Goal: Task Accomplishment & Management: Manage account settings

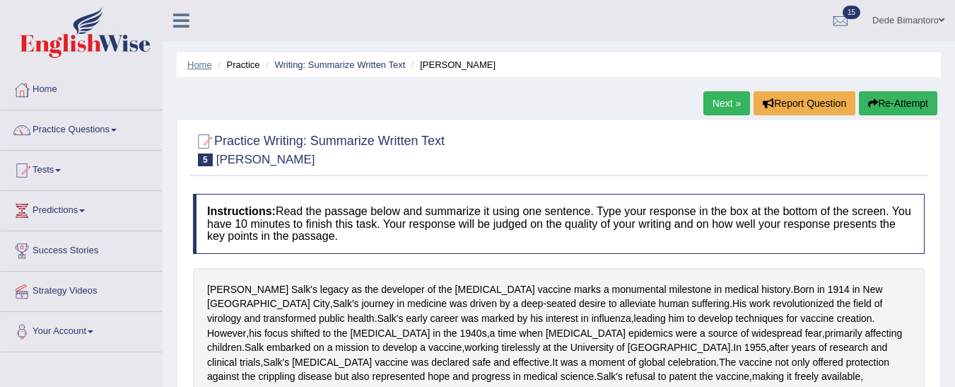
click at [201, 66] on link "Home" at bounding box center [199, 64] width 25 height 11
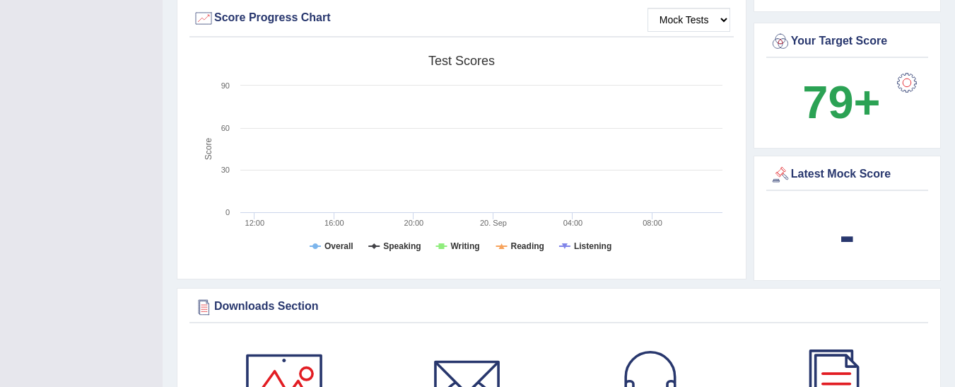
scroll to position [424, 0]
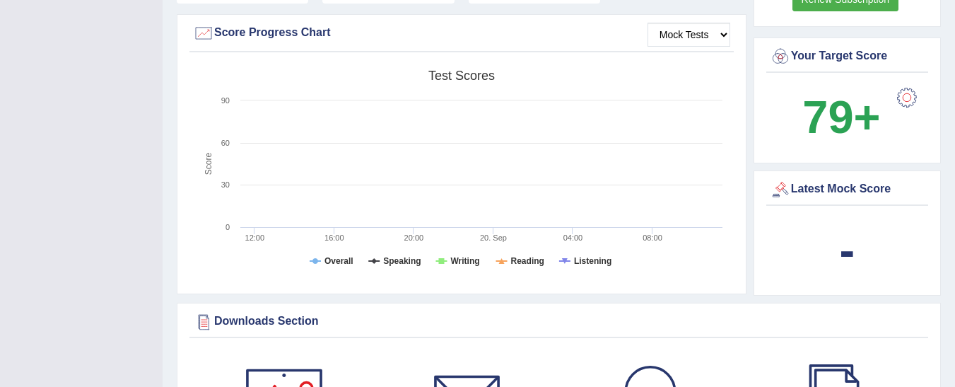
click at [911, 83] on div at bounding box center [907, 97] width 28 height 28
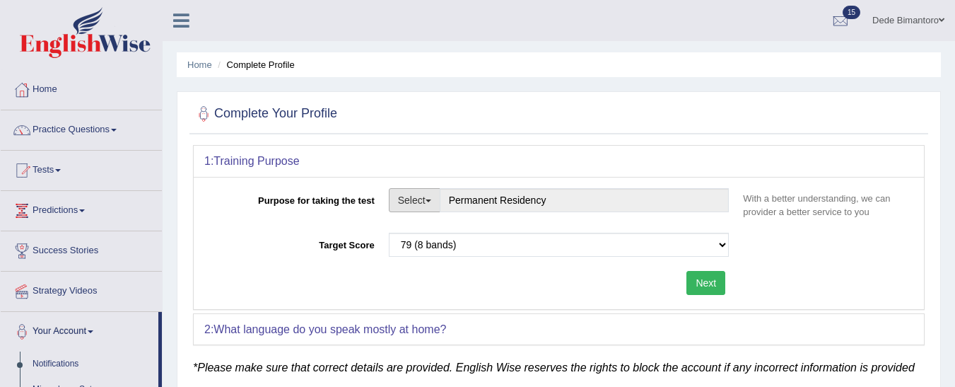
click at [423, 206] on button "Select" at bounding box center [415, 200] width 52 height 24
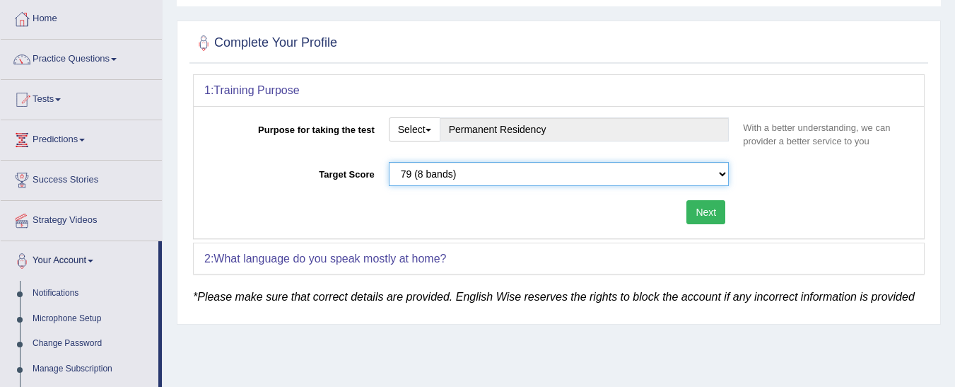
click at [552, 172] on select "Please select the correct value 50 (6 bands) 58 (6.5 bands) 65 (7 bands) 79 (8 …" at bounding box center [559, 174] width 341 height 24
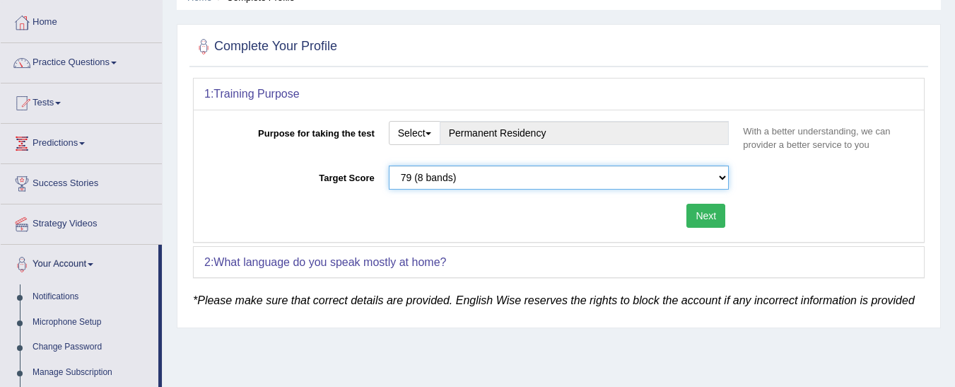
scroll to position [0, 0]
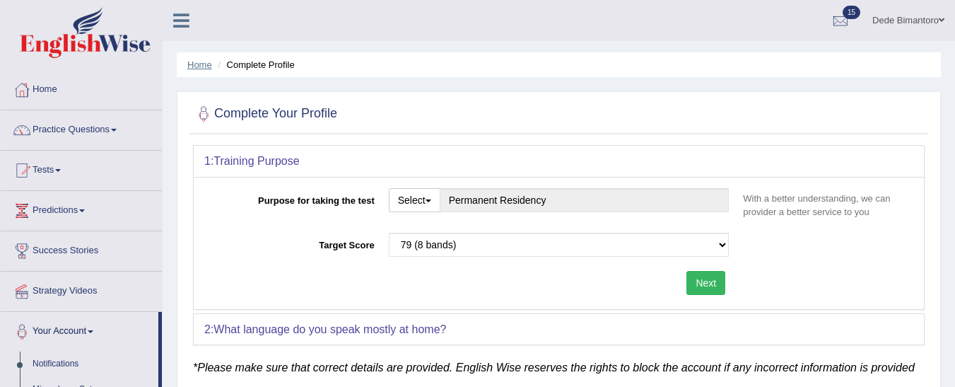
click at [194, 67] on link "Home" at bounding box center [199, 64] width 25 height 11
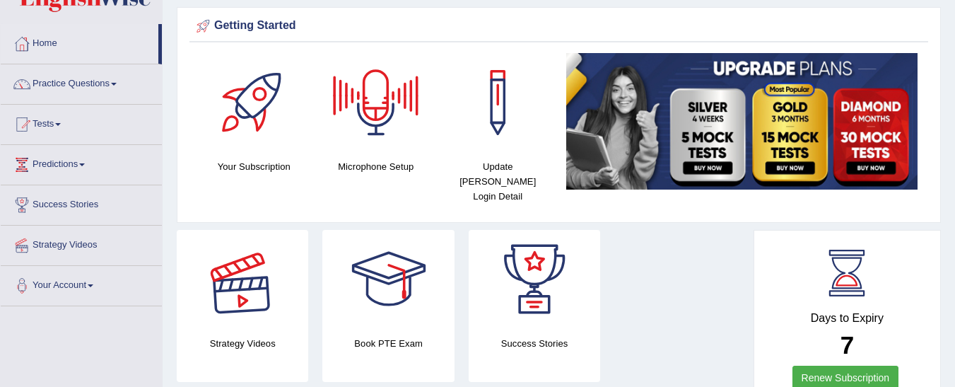
scroll to position [71, 0]
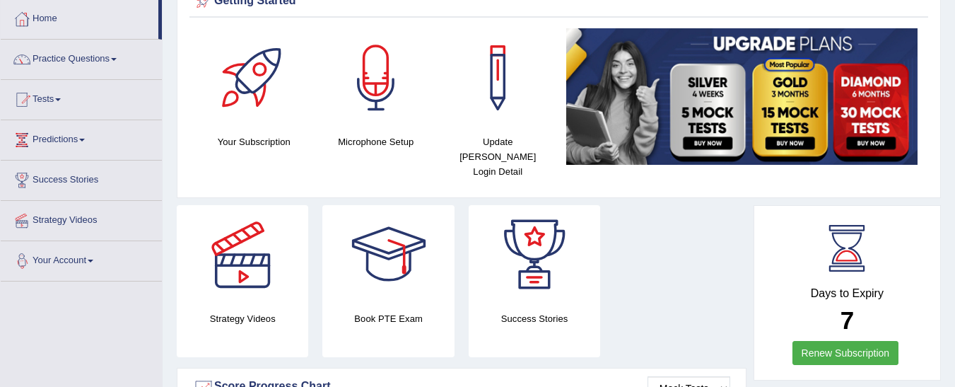
click at [93, 259] on span at bounding box center [91, 260] width 6 height 3
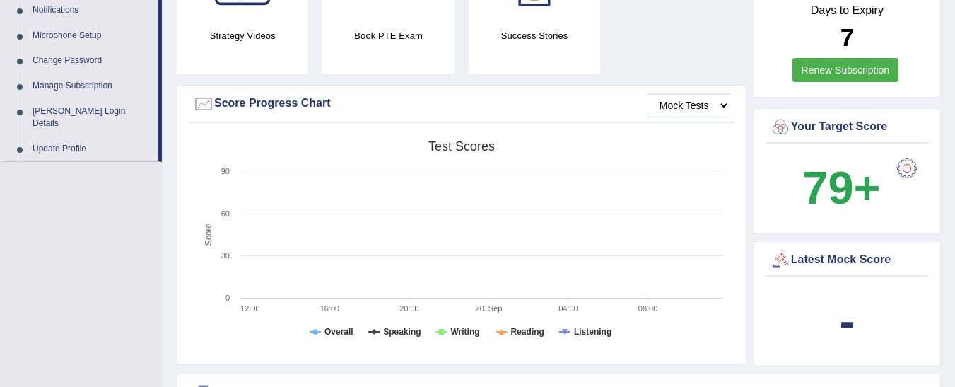
scroll to position [283, 0]
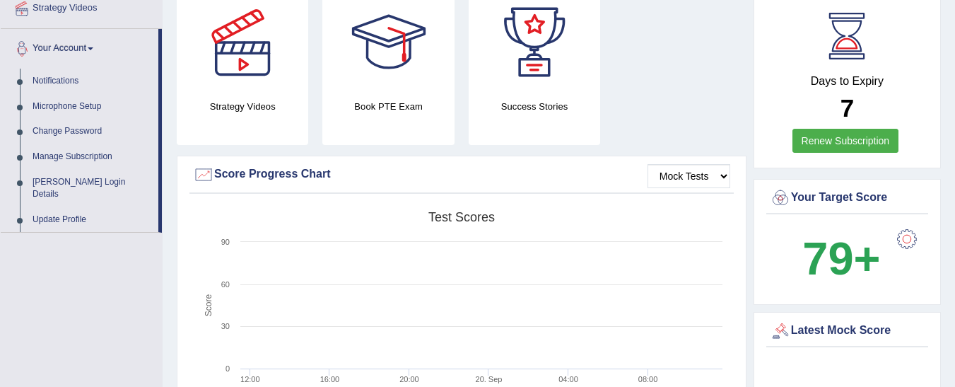
click at [97, 46] on link "Your Account" at bounding box center [80, 46] width 158 height 35
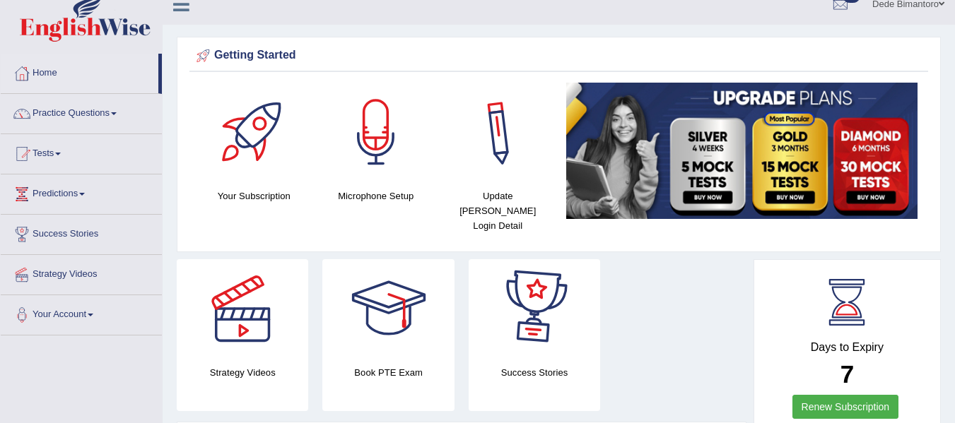
scroll to position [0, 0]
